Goal: Ask a question

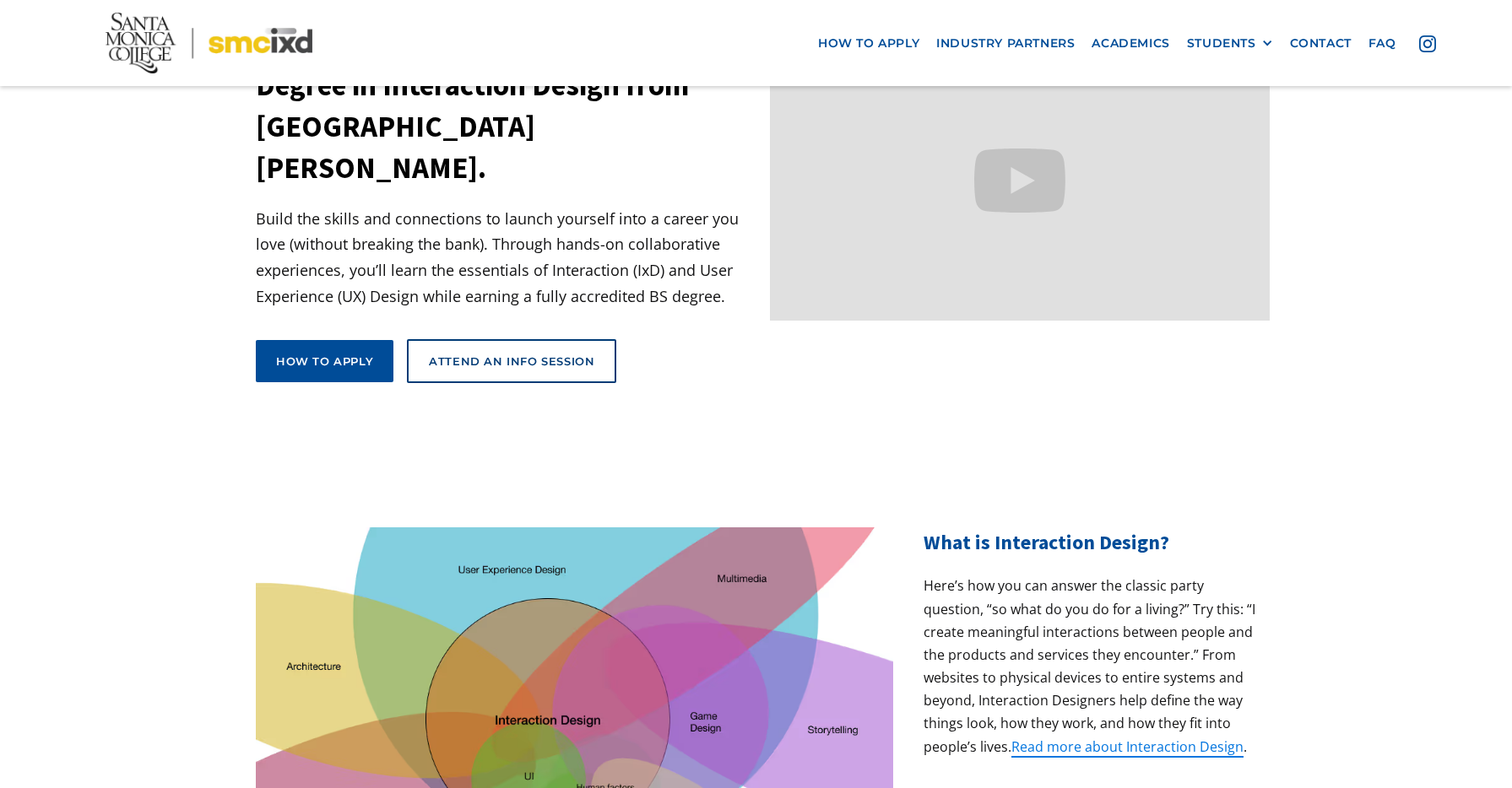
scroll to position [195, 0]
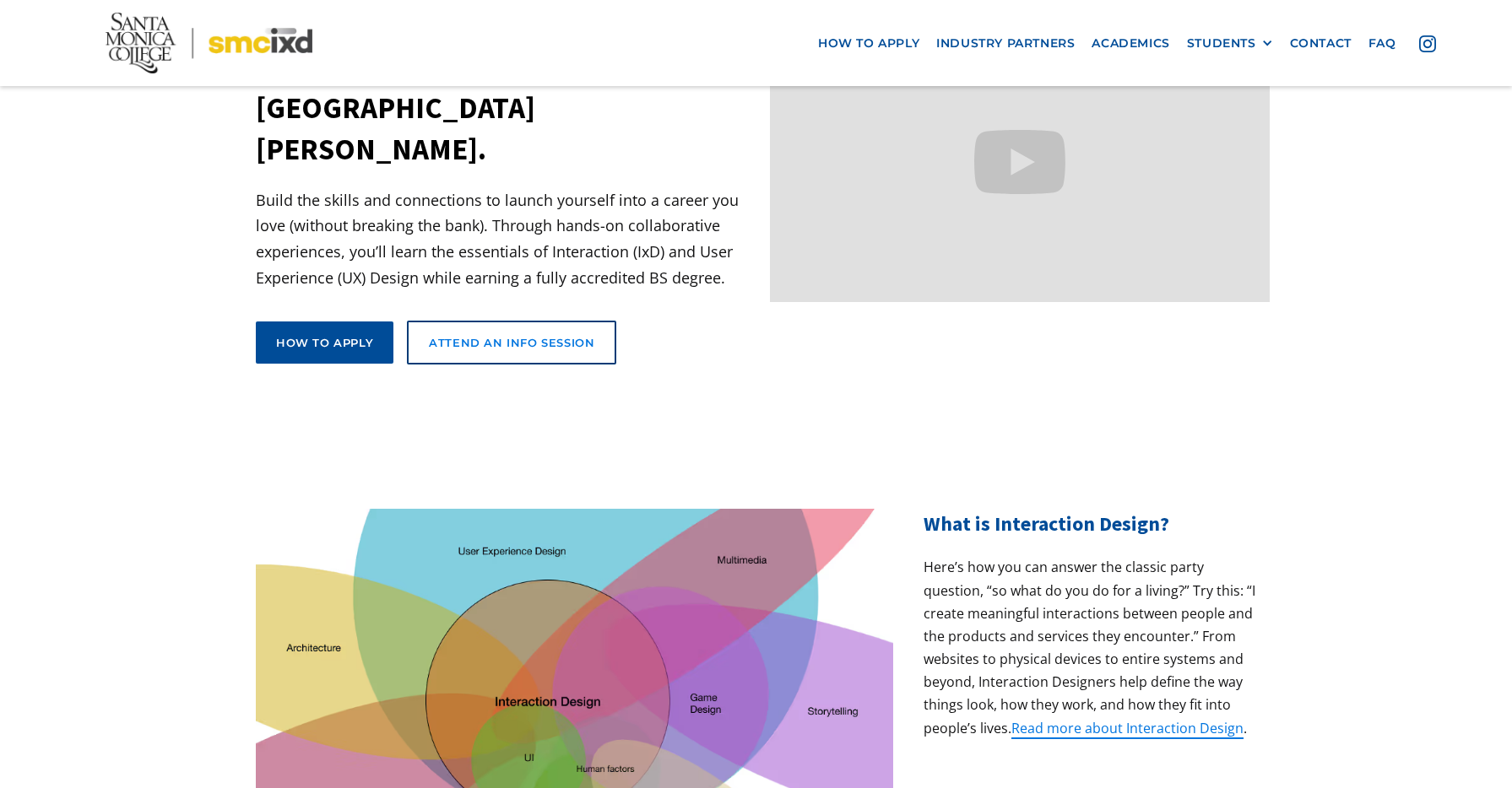
click at [534, 335] on div "Attend an Info Session" at bounding box center [512, 343] width 166 height 15
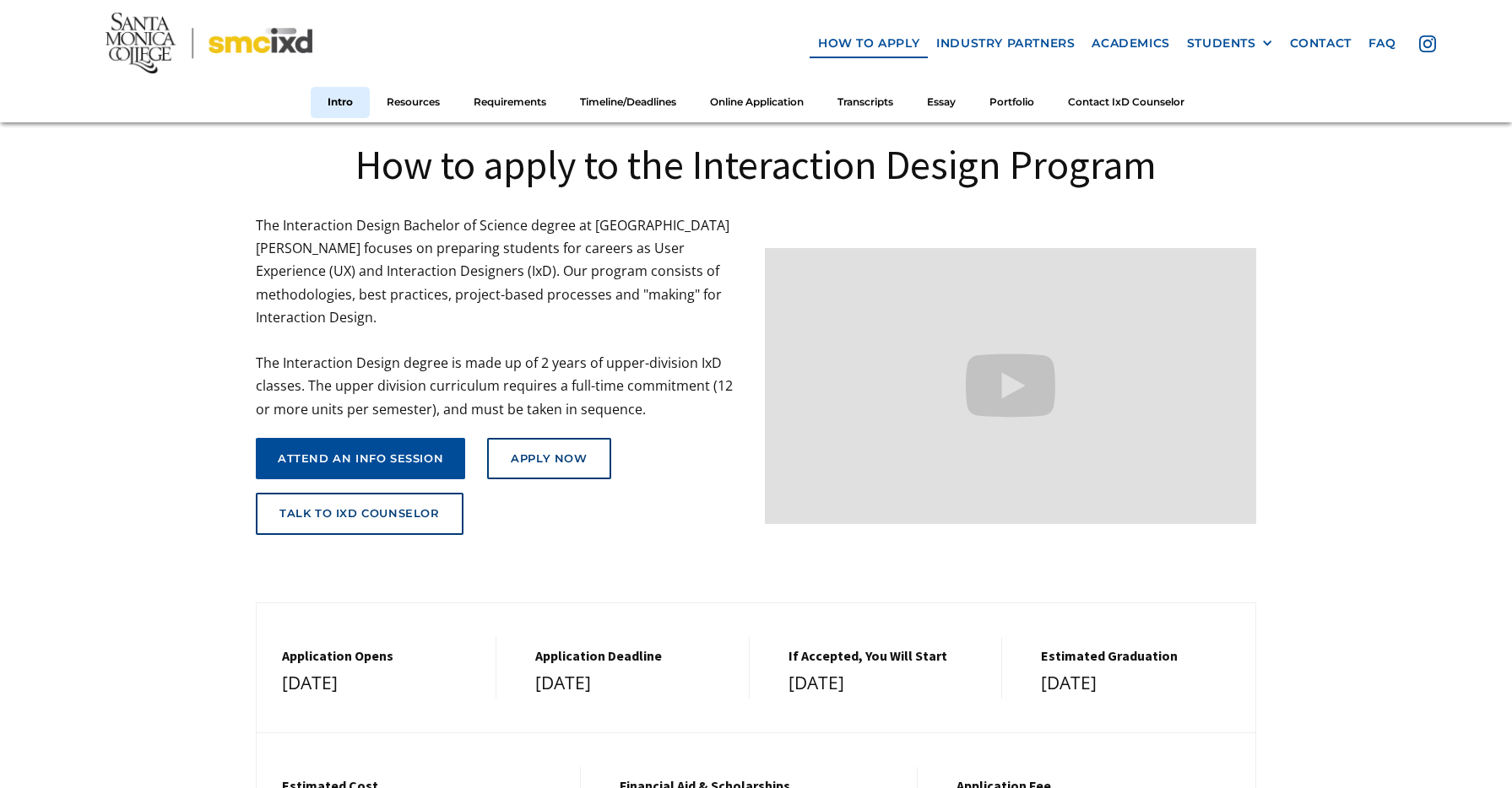
scroll to position [79, 0]
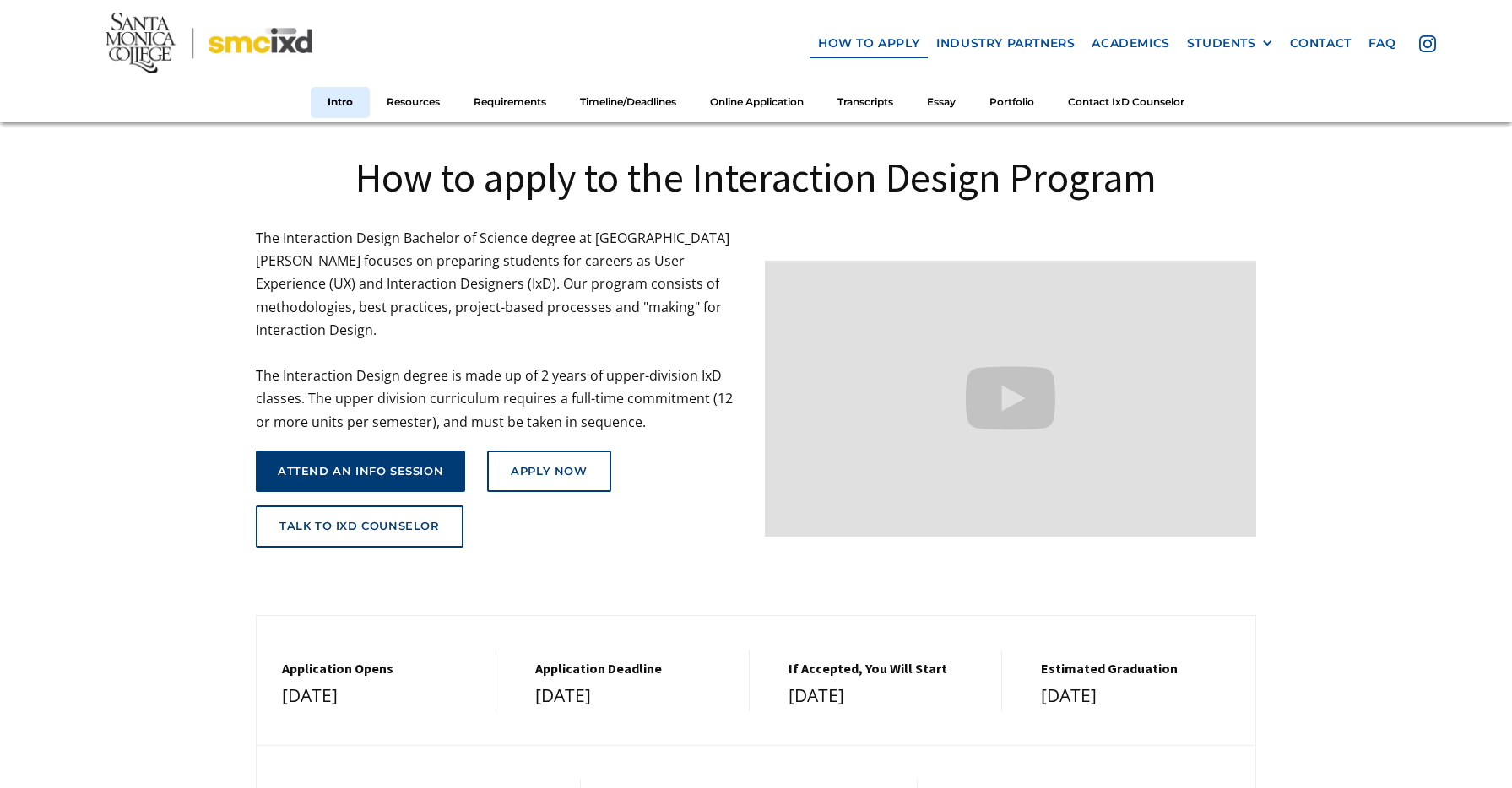
click at [307, 465] on div "attend an info session" at bounding box center [361, 472] width 166 height 14
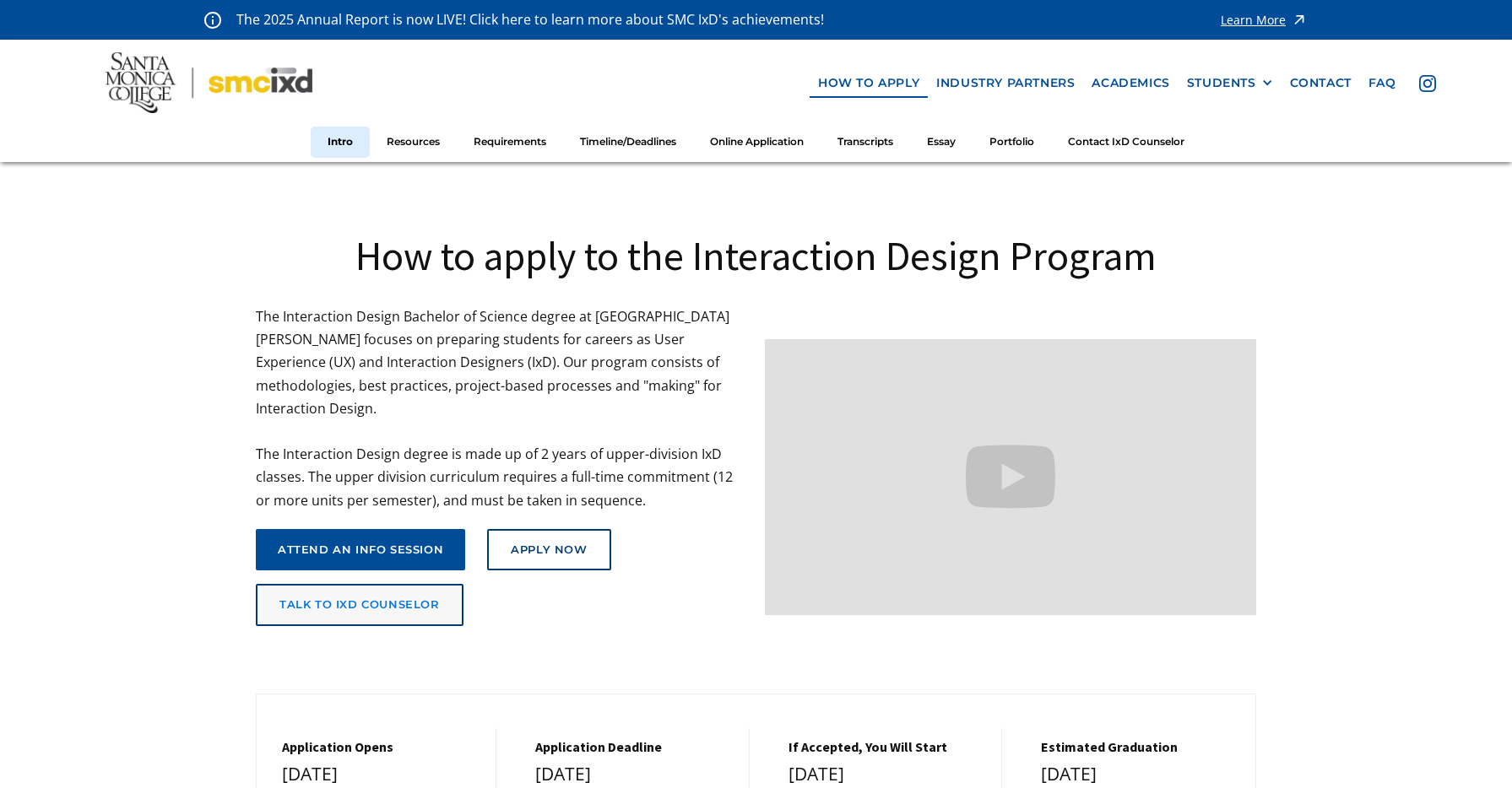
click at [411, 584] on link "talk to ixd counselor" at bounding box center [360, 606] width 208 height 42
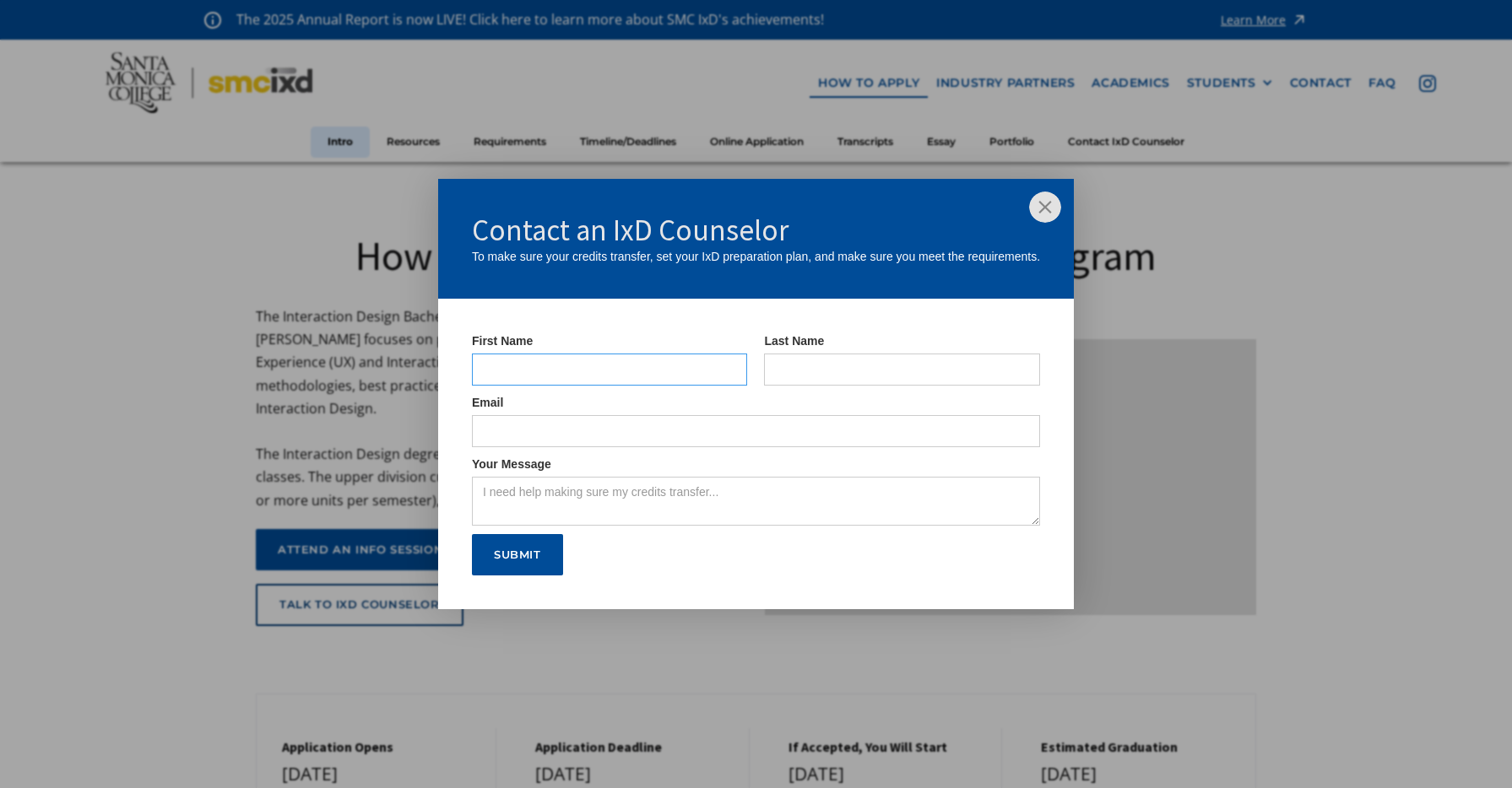
click at [524, 374] on input "IxD Counselor Form" at bounding box center [610, 370] width 276 height 32
type input "[PERSON_NAME]"
type input "Narvas"
type input "[EMAIL_ADDRESS][DOMAIN_NAME]"
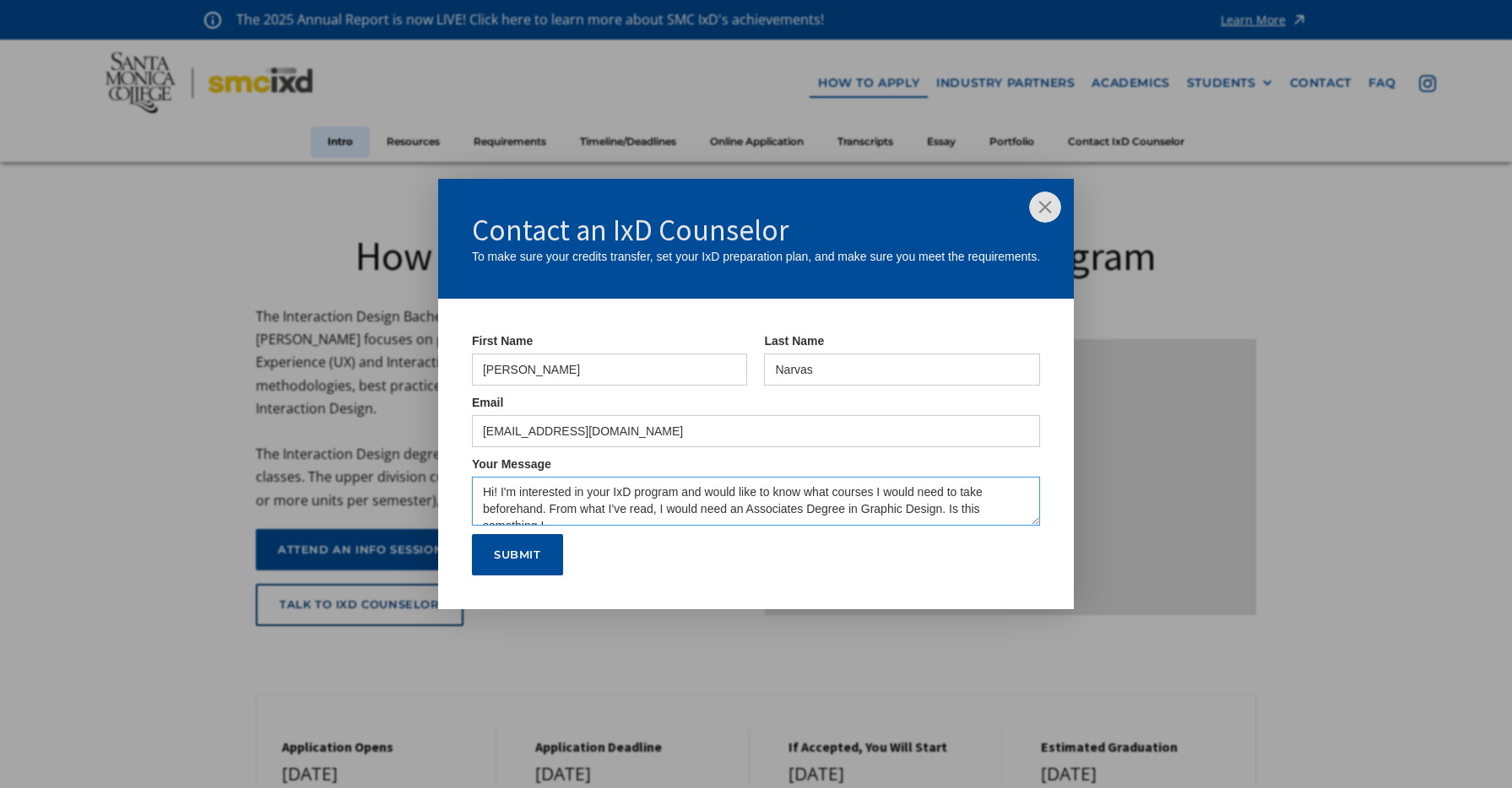
scroll to position [8, 0]
click at [591, 519] on textarea "Hi! I'm interested in your IxD program and would like to know what courses I wo…" at bounding box center [756, 502] width 568 height 49
click at [841, 521] on textarea "Hi! I'm interested in your IxD program and would like to know what courses I wo…" at bounding box center [756, 502] width 568 height 49
type textarea "Hi! I'm interested in your IxD program and would like to know what courses I wo…"
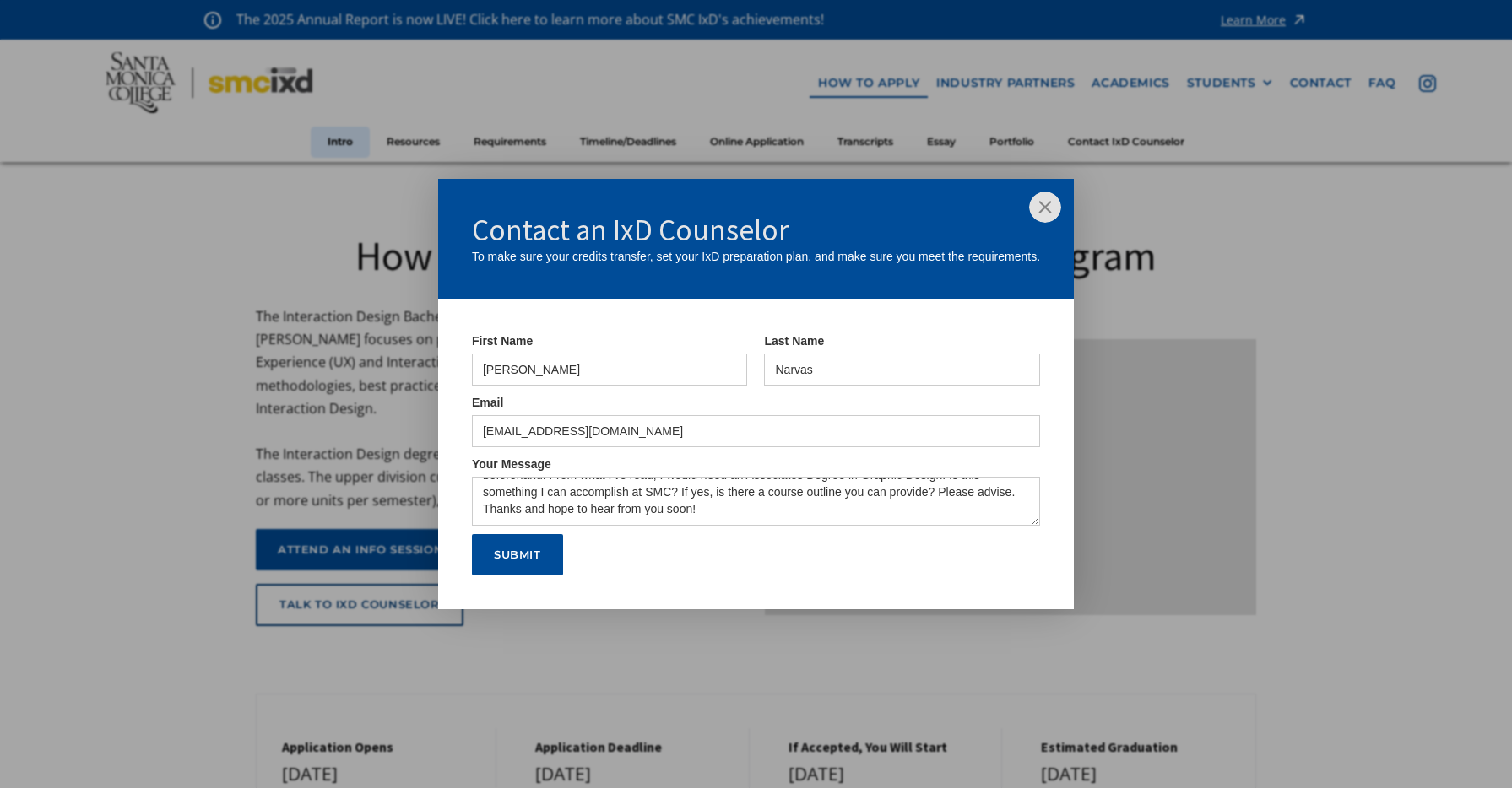
click at [532, 562] on input "Submit" at bounding box center [518, 556] width 91 height 42
type input "Please wait..."
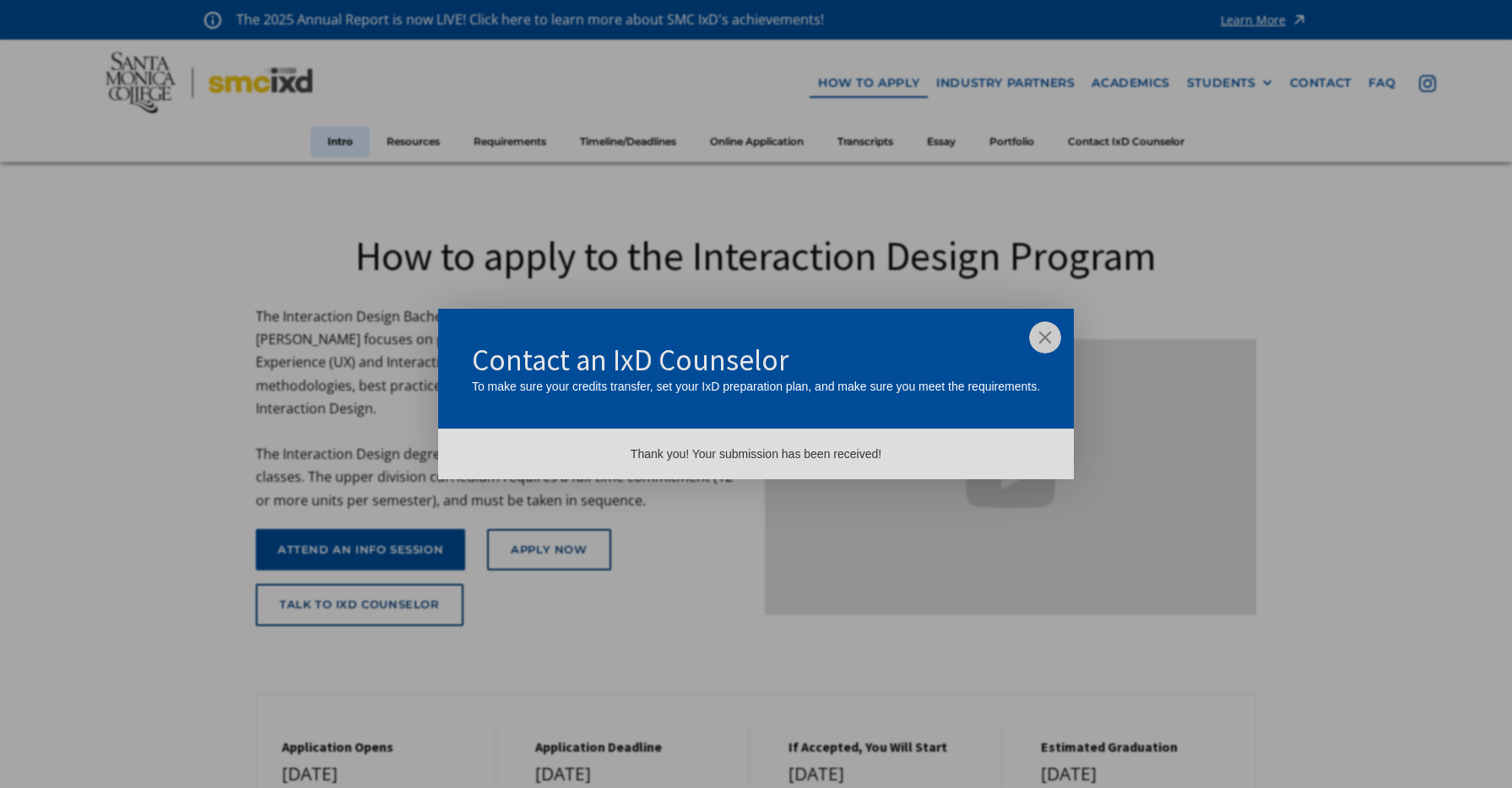
click at [1040, 340] on img at bounding box center [1045, 338] width 32 height 32
